Goal: Task Accomplishment & Management: Manage account settings

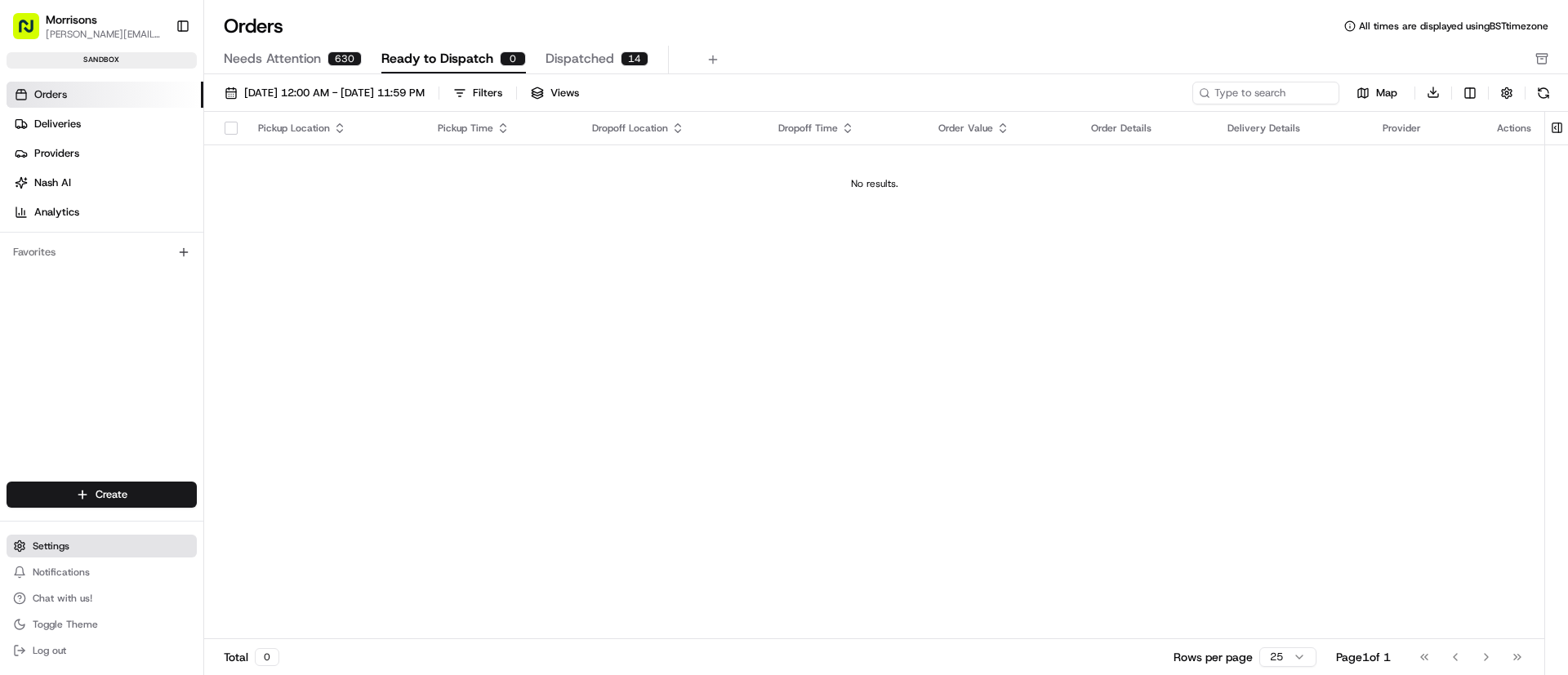
click at [51, 549] on span "Settings" at bounding box center [51, 546] width 37 height 13
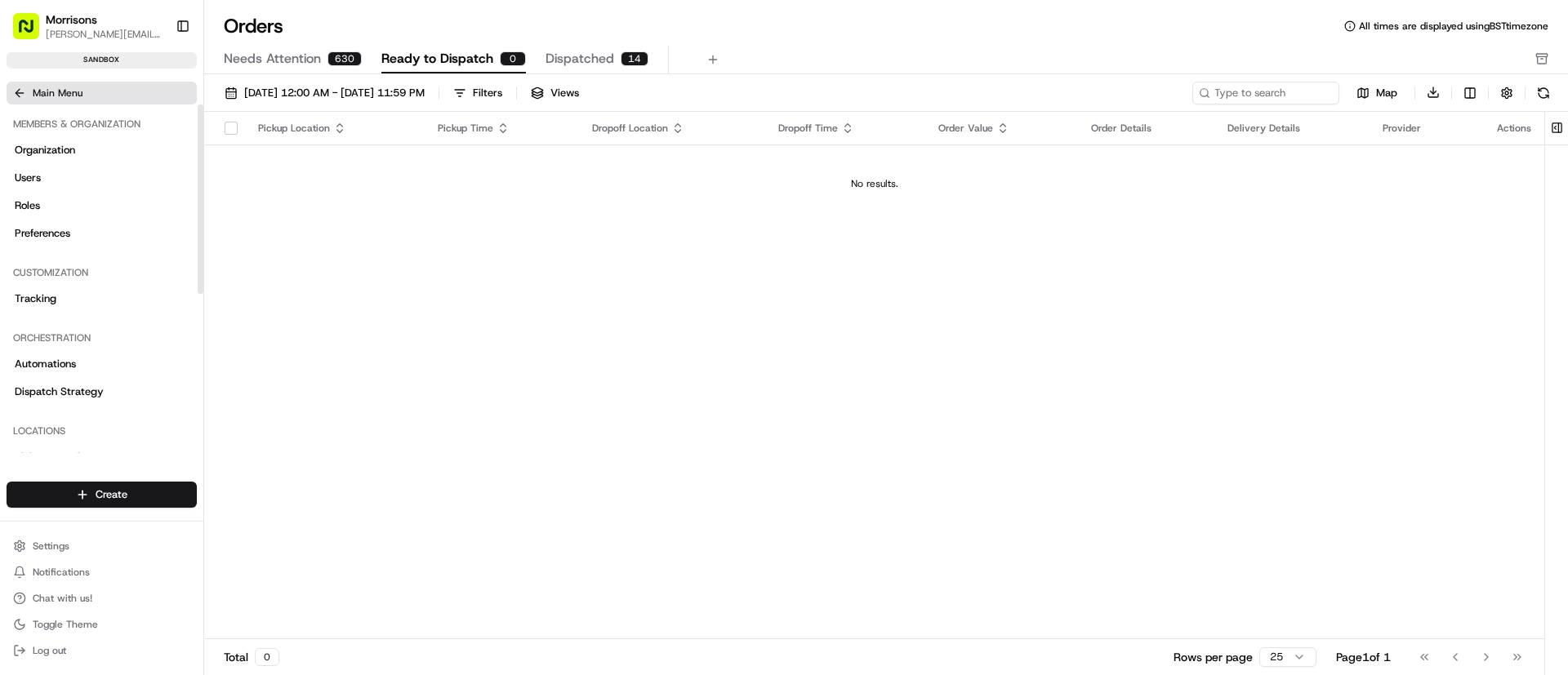
click at [17, 95] on icon at bounding box center [20, 93] width 13 height 13
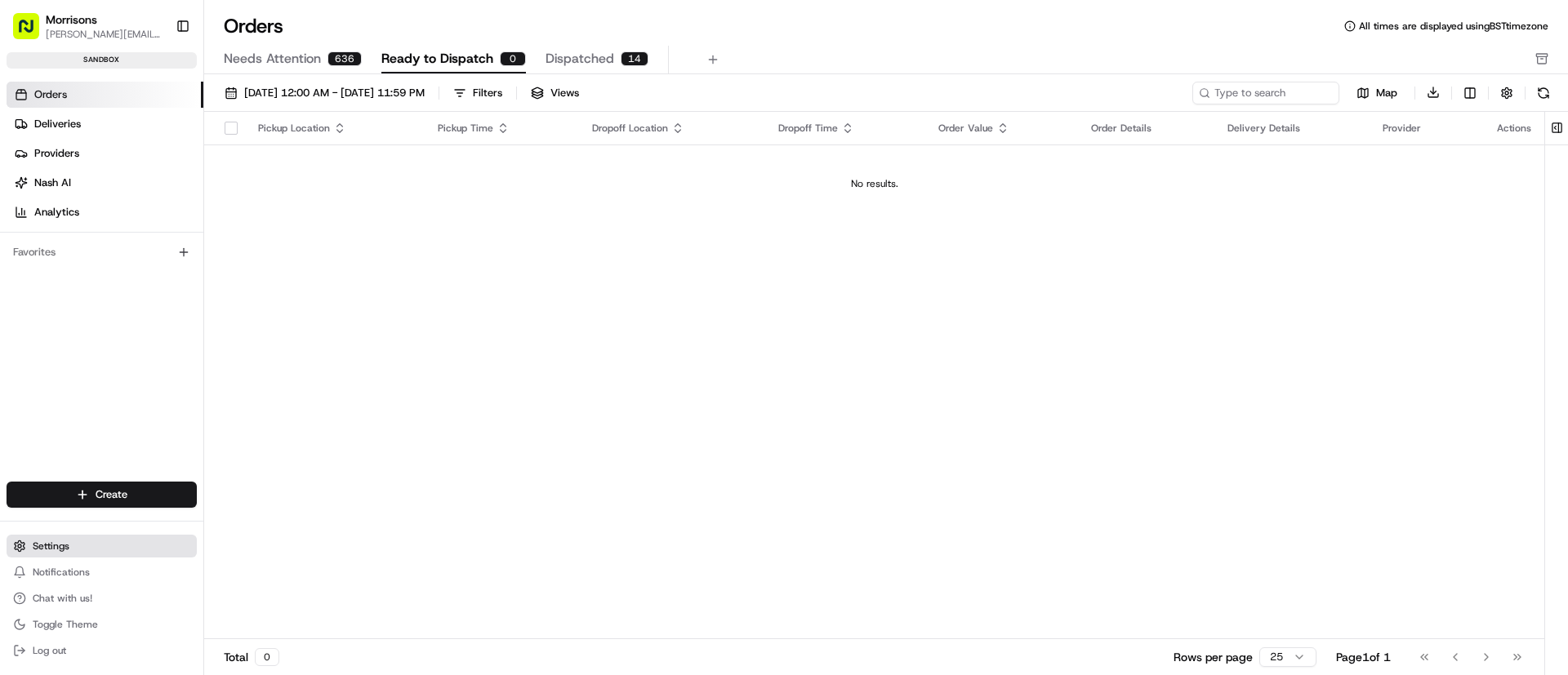
click at [64, 553] on button "Settings" at bounding box center [101, 546] width 190 height 23
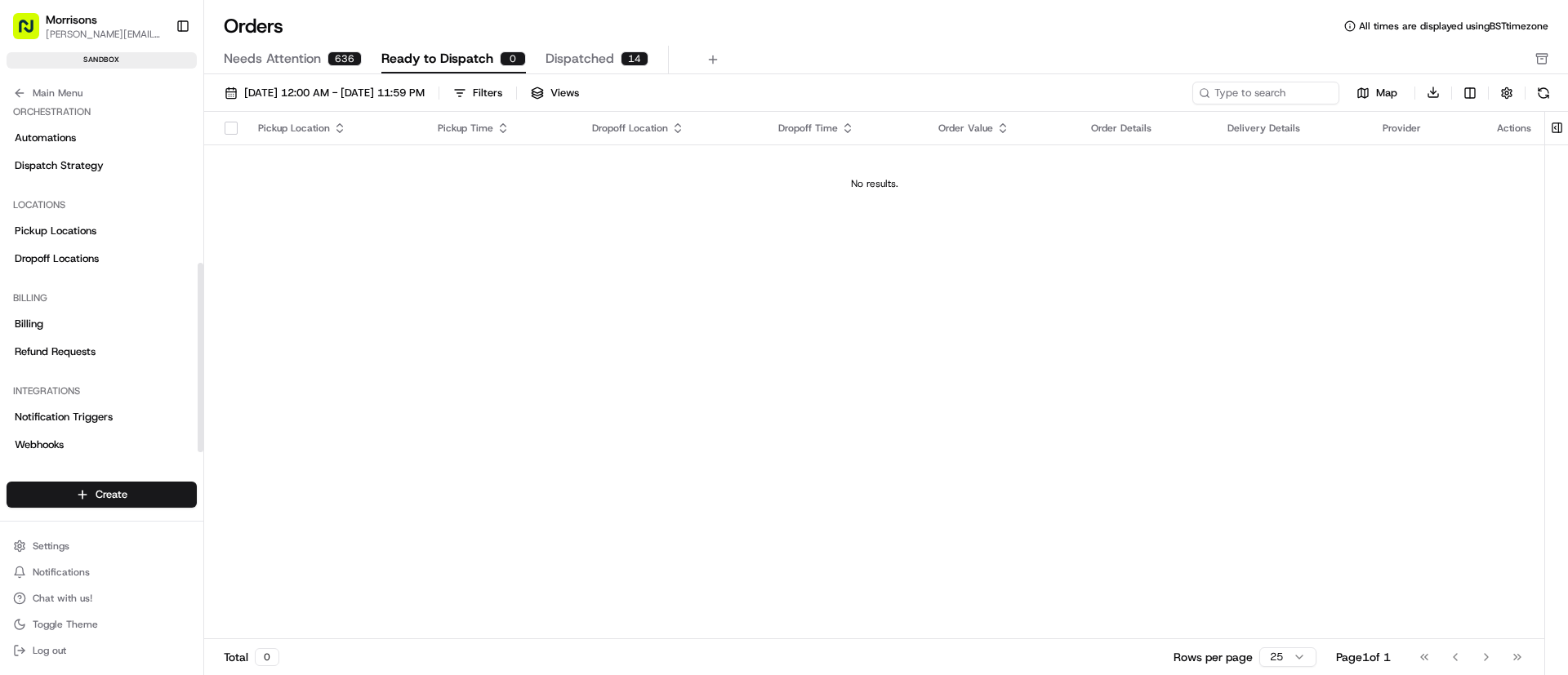
scroll to position [293, 0]
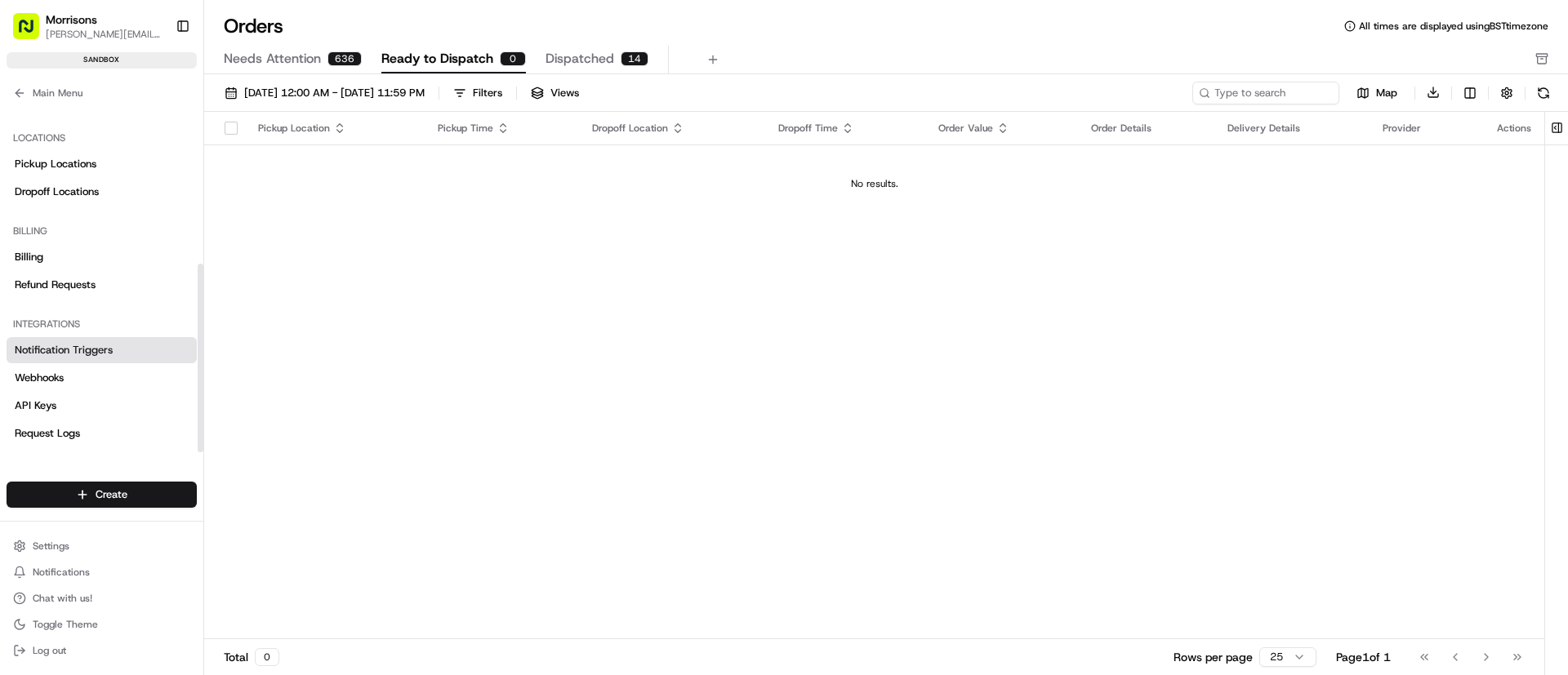
click at [51, 345] on span "Notification Triggers" at bounding box center [64, 350] width 98 height 15
